Goal: Check status: Check status

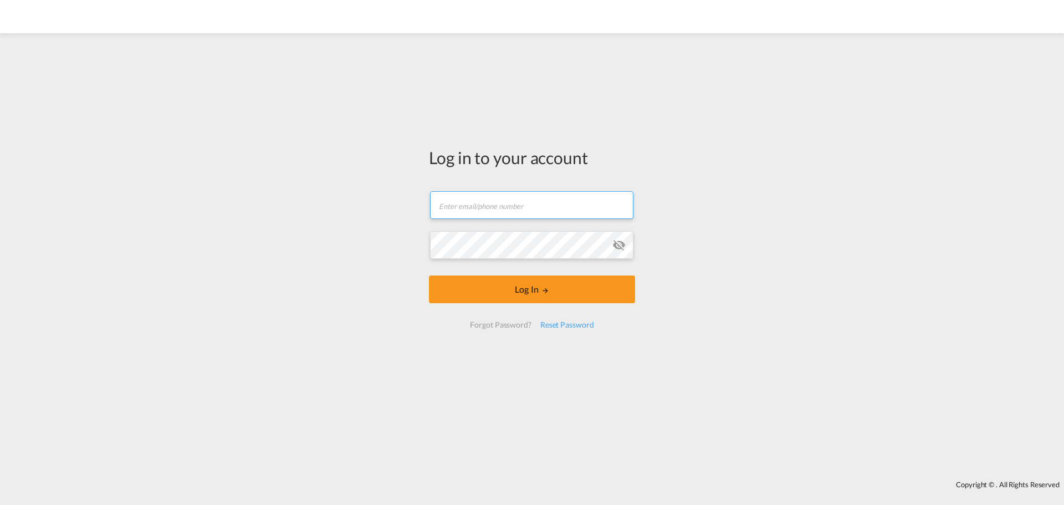
drag, startPoint x: 498, startPoint y: 208, endPoint x: 503, endPoint y: 213, distance: 7.1
click at [500, 212] on input "text" at bounding box center [531, 205] width 203 height 28
type input "[EMAIL_ADDRESS][DOMAIN_NAME]"
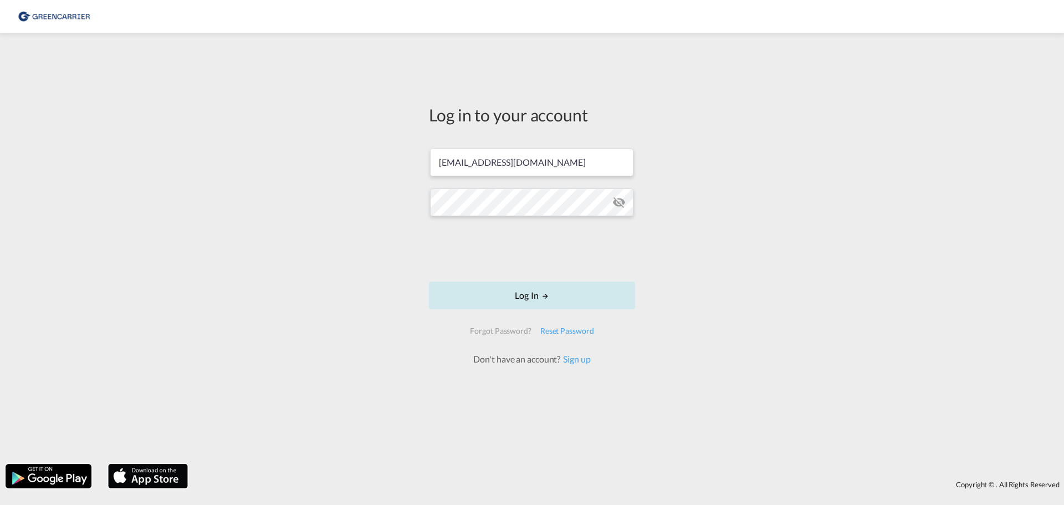
click at [539, 298] on button "Log In" at bounding box center [532, 295] width 206 height 28
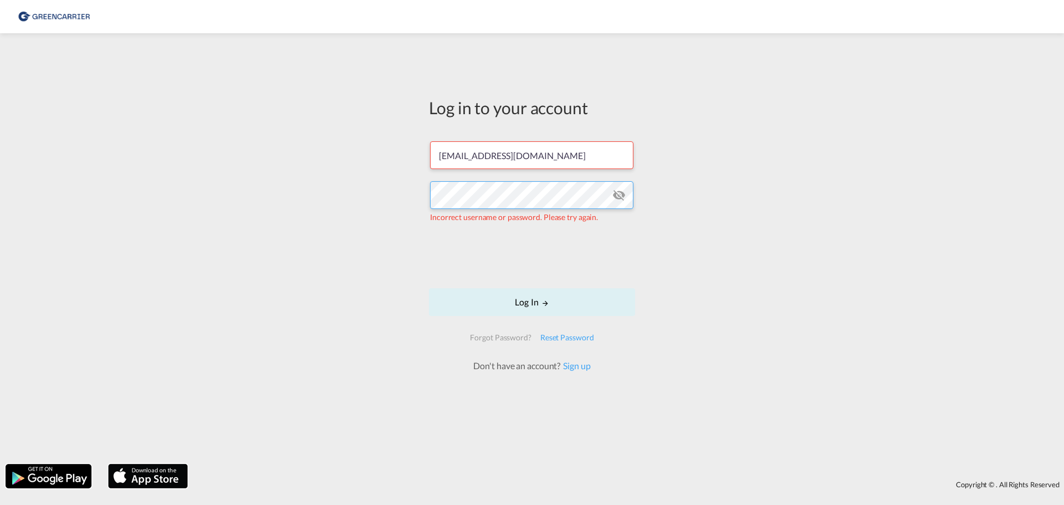
click at [368, 201] on div "Log in to your account [EMAIL_ADDRESS][DOMAIN_NAME] Incorrect username or passw…" at bounding box center [532, 248] width 1064 height 419
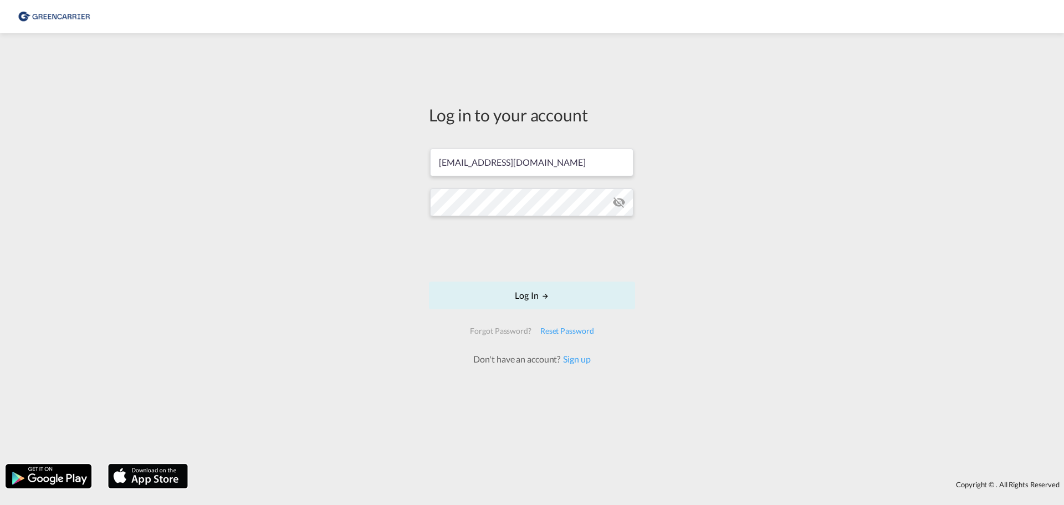
click at [614, 201] on md-icon "icon-eye-off" at bounding box center [618, 202] width 13 height 13
click at [537, 301] on button "Log In" at bounding box center [532, 295] width 206 height 28
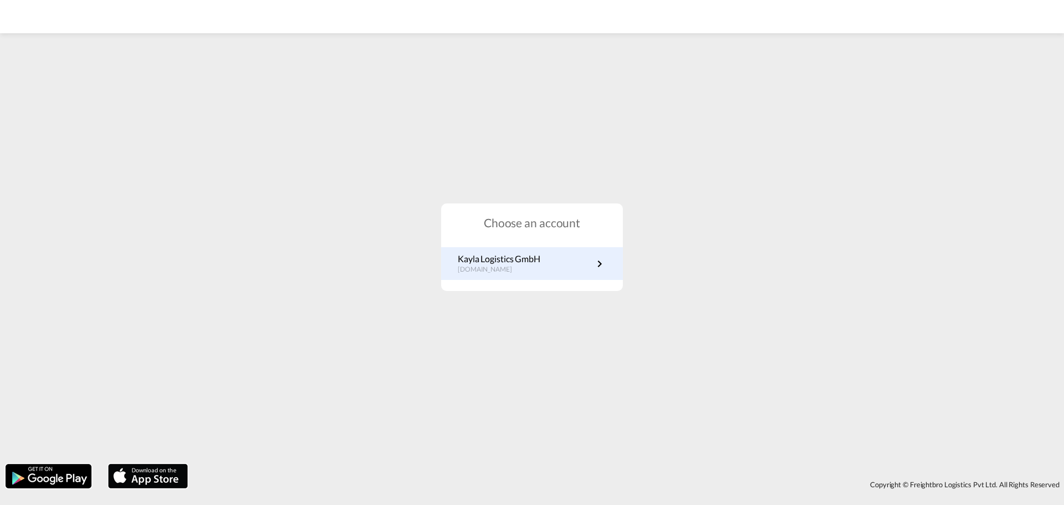
click at [545, 272] on link "Kayla Logistics GmbH [DOMAIN_NAME]" at bounding box center [532, 264] width 148 height 22
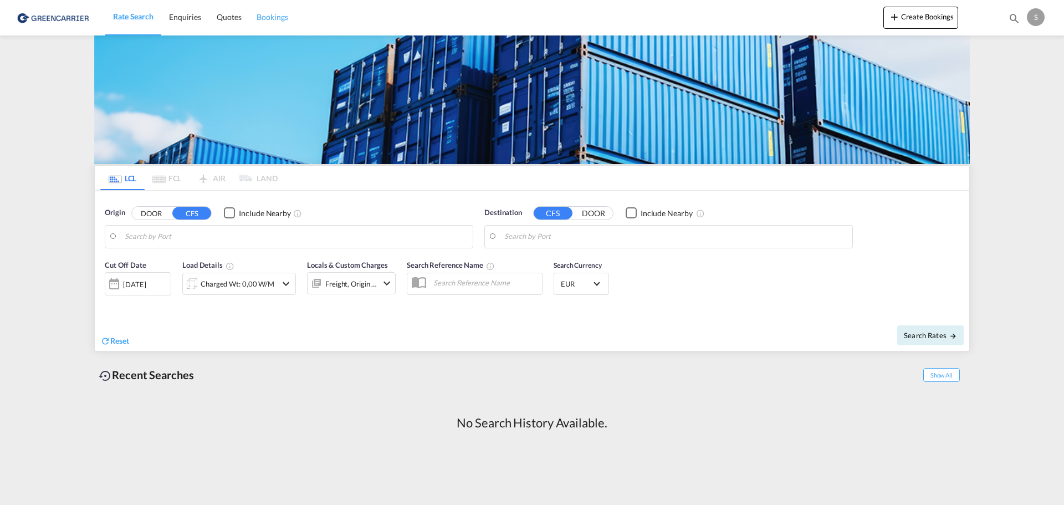
click at [259, 20] on span "Bookings" at bounding box center [272, 16] width 31 height 9
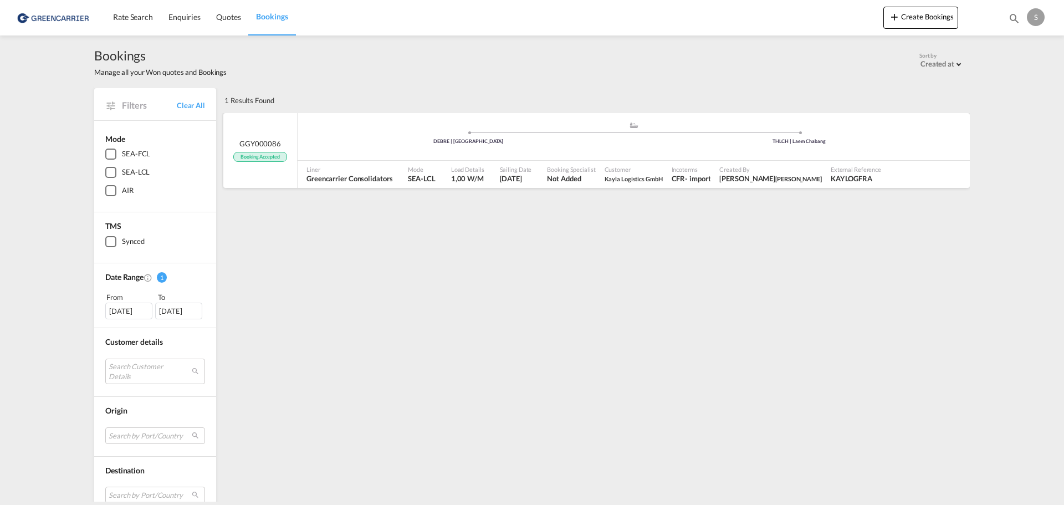
click at [398, 181] on div "Liner Greencarrier Consolidators" at bounding box center [352, 175] width 101 height 28
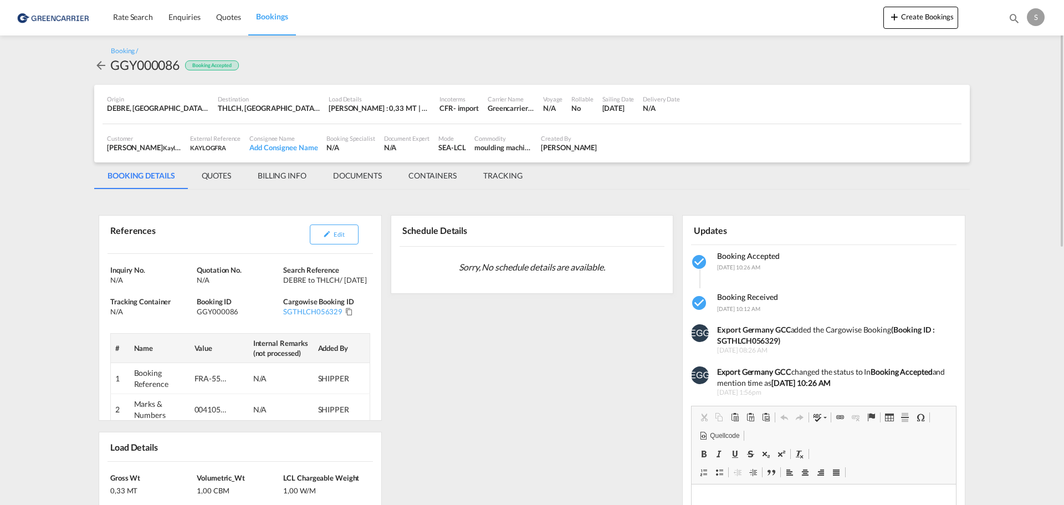
click at [355, 176] on md-tab-item "DOCUMENTS" at bounding box center [357, 175] width 75 height 27
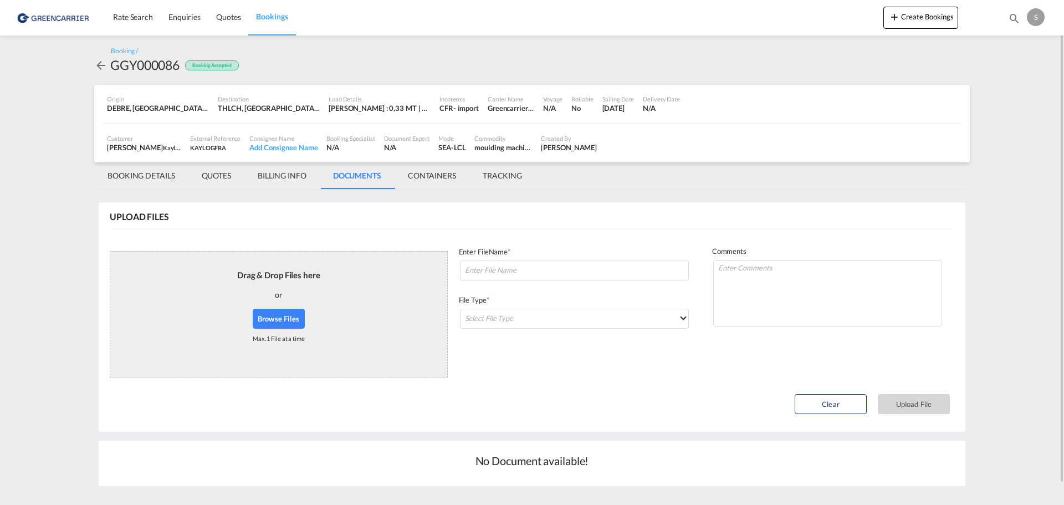
click at [499, 177] on md-tab-item "TRACKING" at bounding box center [502, 175] width 66 height 27
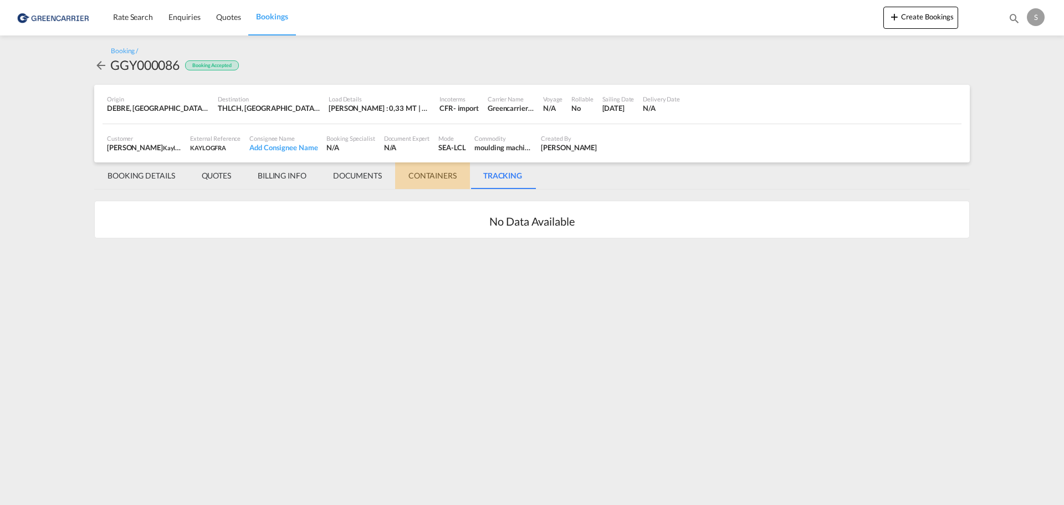
click at [443, 176] on md-tab-item "CONTAINERS" at bounding box center [432, 175] width 75 height 27
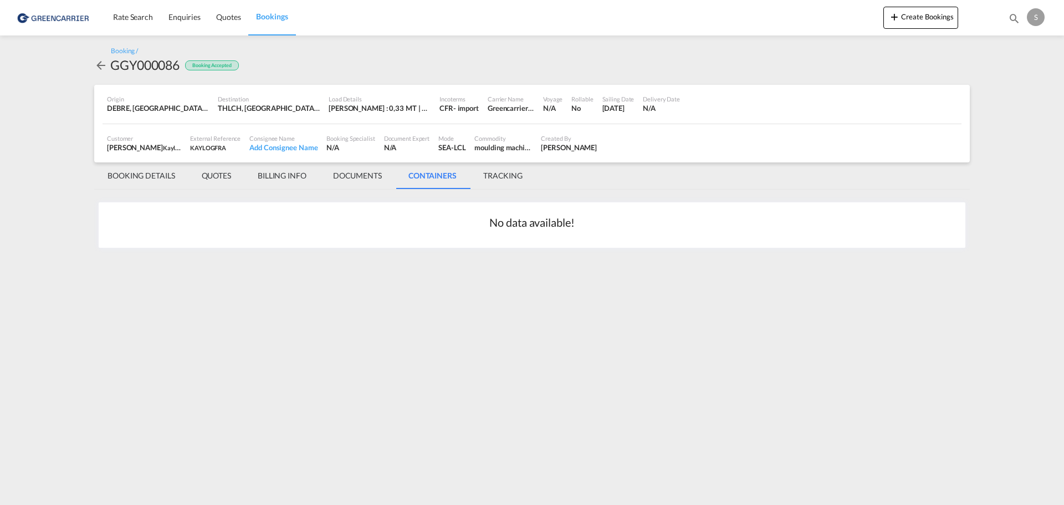
click at [286, 173] on md-tab-item "BILLING INFO" at bounding box center [281, 175] width 75 height 27
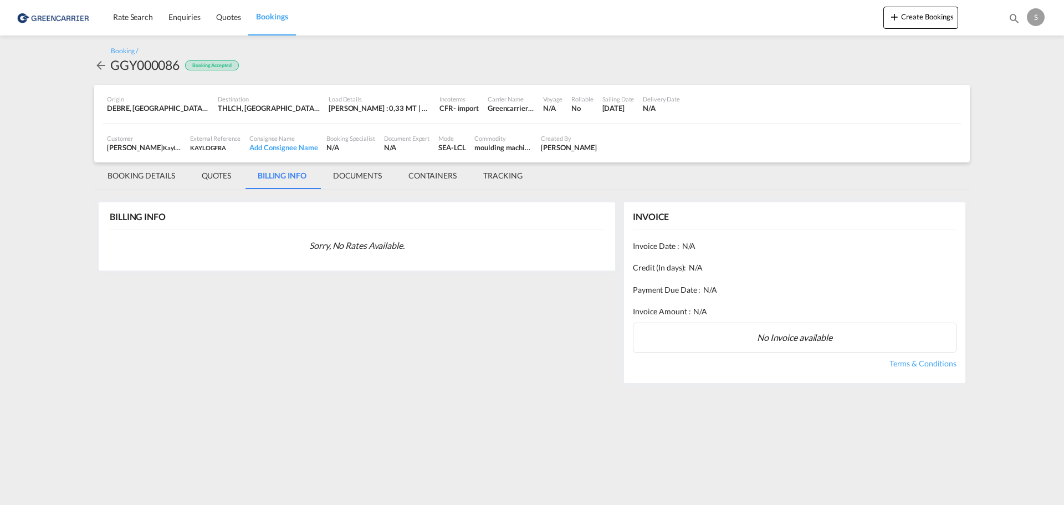
click at [243, 172] on md-tab-item "QUOTES" at bounding box center [216, 175] width 56 height 27
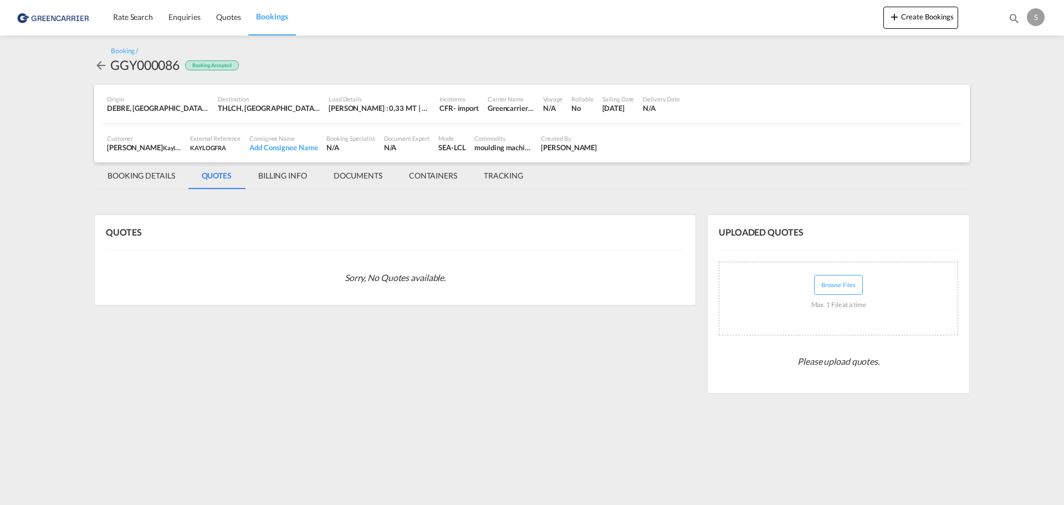
click at [158, 175] on md-tab-item "BOOKING DETAILS" at bounding box center [141, 175] width 94 height 27
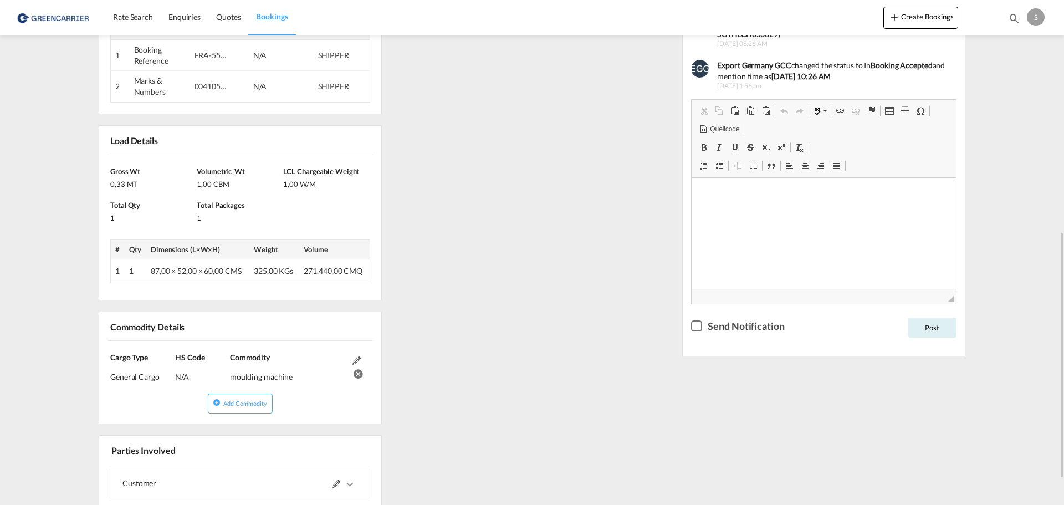
scroll to position [362, 0]
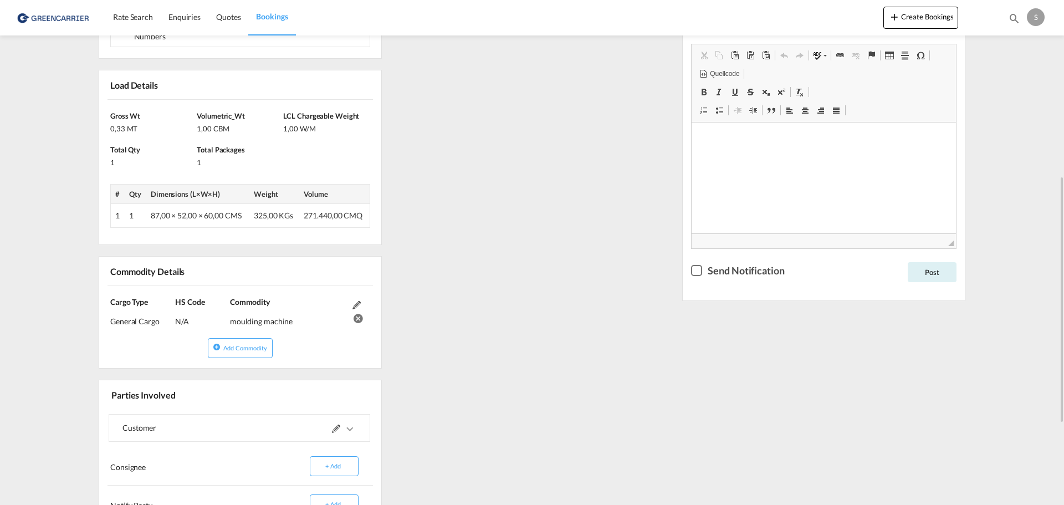
click at [346, 433] on md-icon "icons/ic_keyboard_arrow_right_black_24px.svg" at bounding box center [349, 428] width 13 height 13
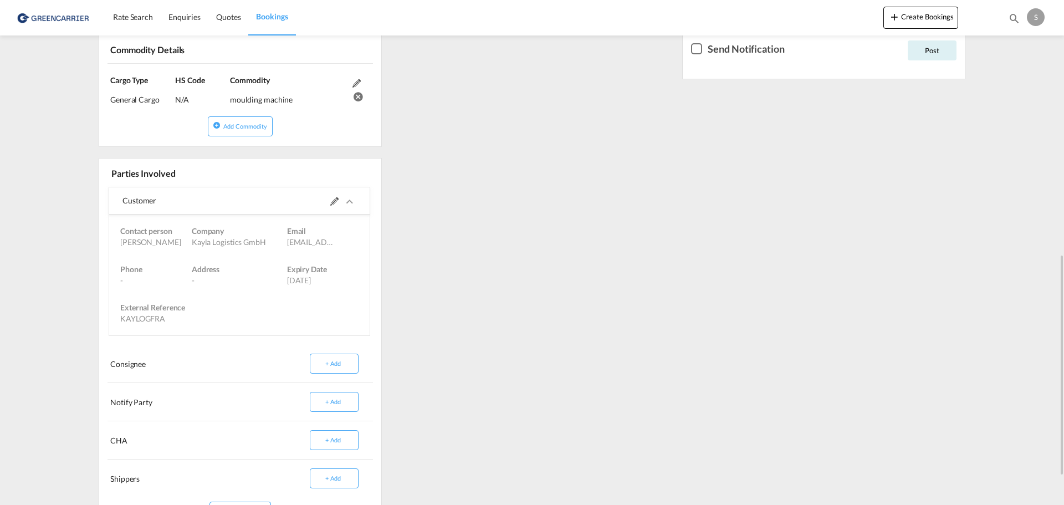
click at [454, 277] on div "References Edit Inquiry No. N/A Quotation No. N/A Search Reference DEBRE to THL…" at bounding box center [531, 76] width 875 height 929
click at [430, 319] on div "References Edit Inquiry No. N/A Quotation No. N/A Search Reference DEBRE to THL…" at bounding box center [531, 76] width 875 height 929
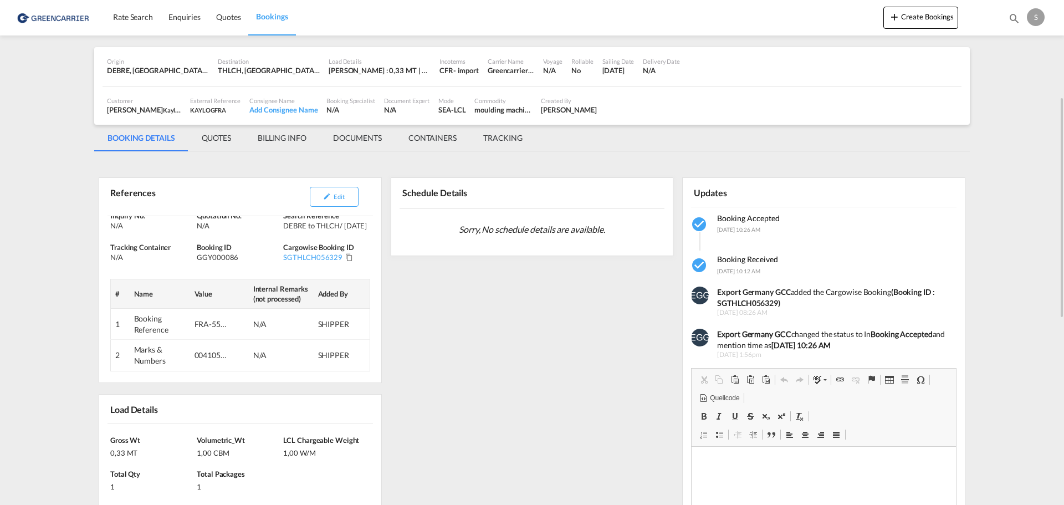
scroll to position [0, 0]
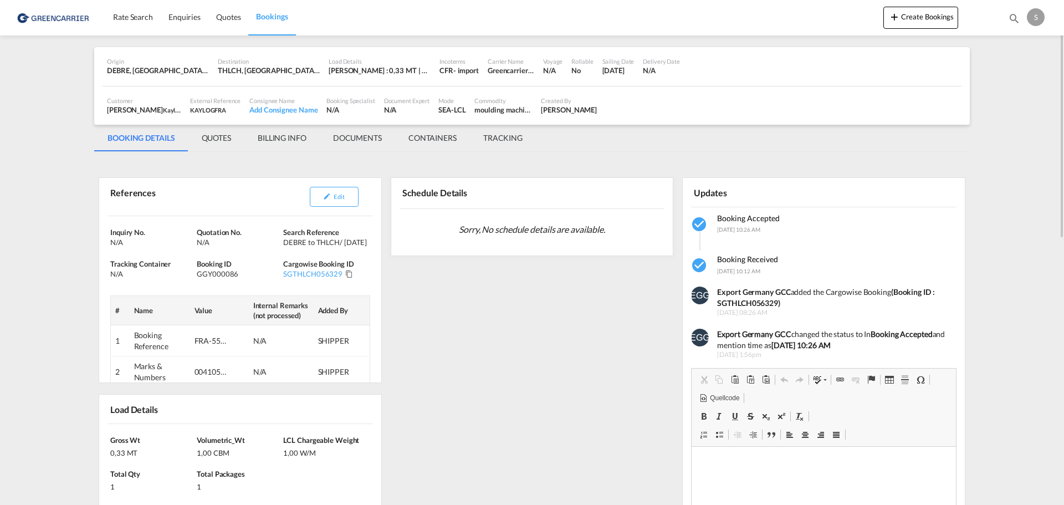
click at [1013, 17] on md-icon "icon-magnify" at bounding box center [1014, 18] width 12 height 12
click at [1044, 18] on div "S" at bounding box center [1036, 17] width 18 height 18
click at [387, 38] on md-backdrop at bounding box center [532, 252] width 1064 height 505
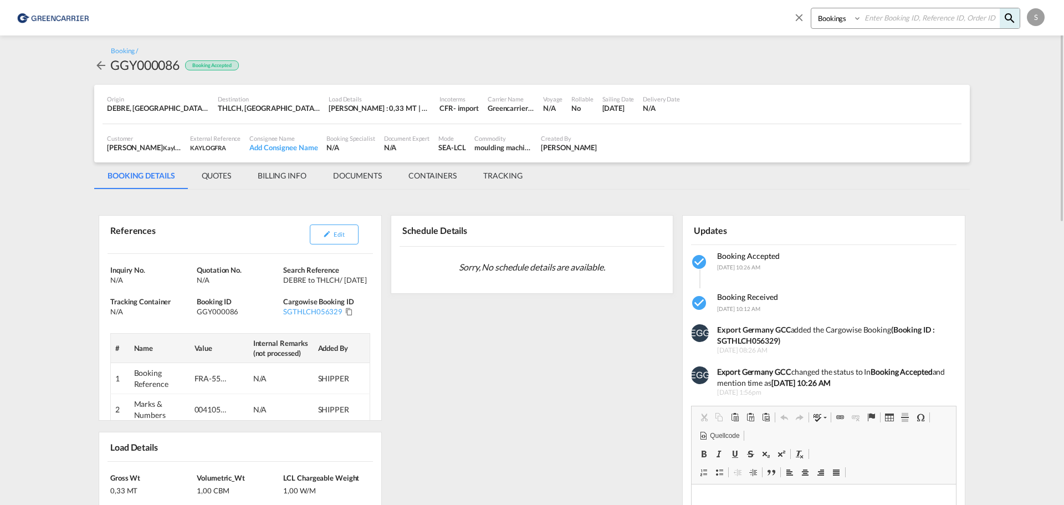
click at [59, 175] on md-content "Bookings Quotes Enquiries S Booking / GGY000086 Booking Accepted Origin DEBRE, …" at bounding box center [532, 252] width 1064 height 505
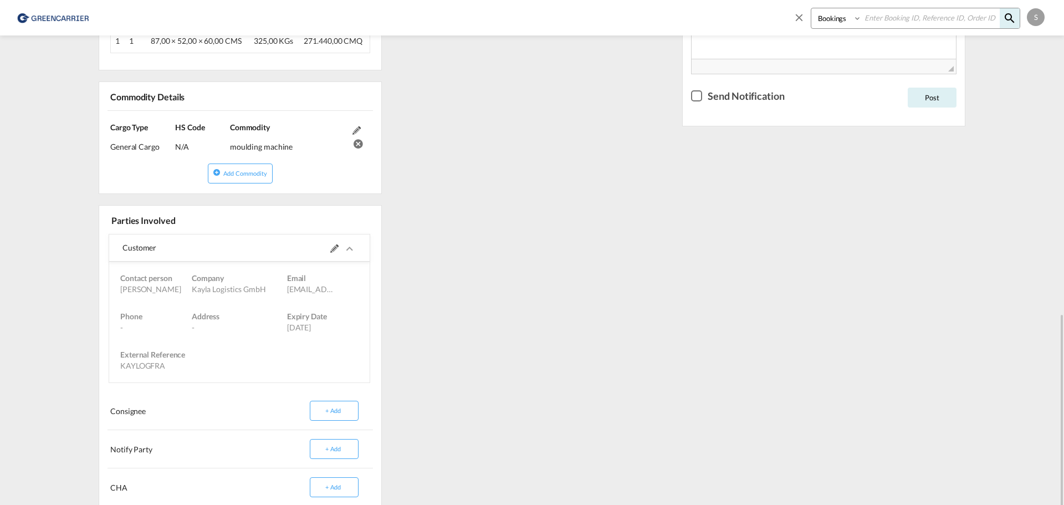
scroll to position [647, 0]
